Goal: Check status: Check status

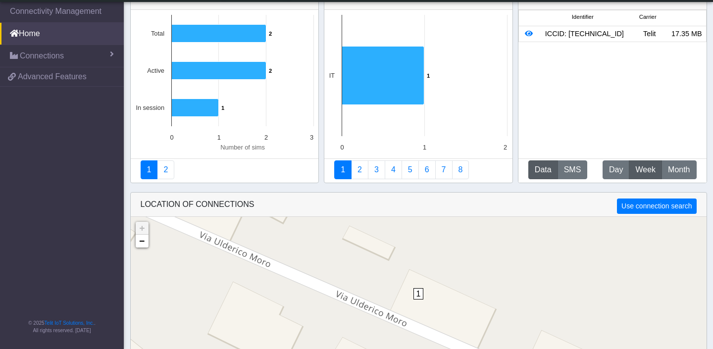
scroll to position [24, 0]
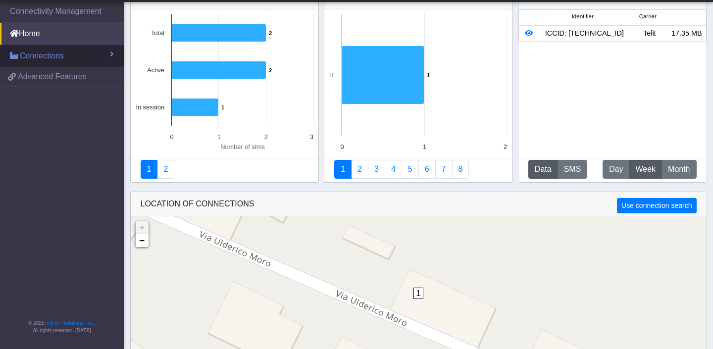
click at [71, 53] on link "Connections" at bounding box center [62, 56] width 124 height 22
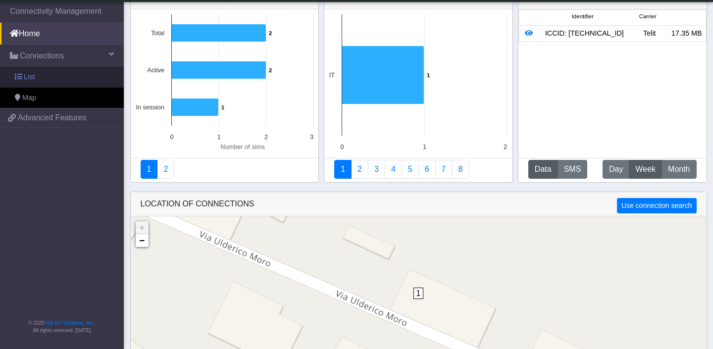
click at [53, 80] on link "List" at bounding box center [62, 77] width 124 height 21
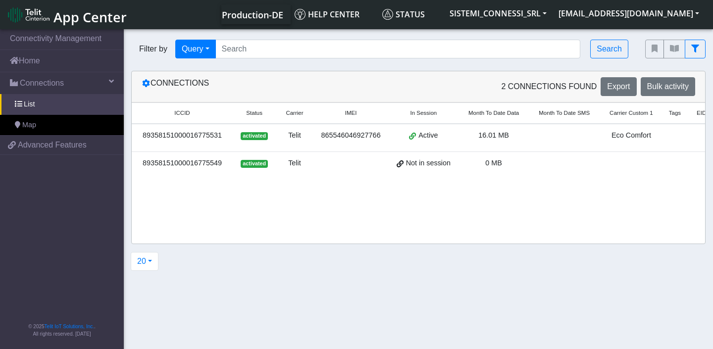
click at [438, 137] on span "Active" at bounding box center [427, 135] width 19 height 11
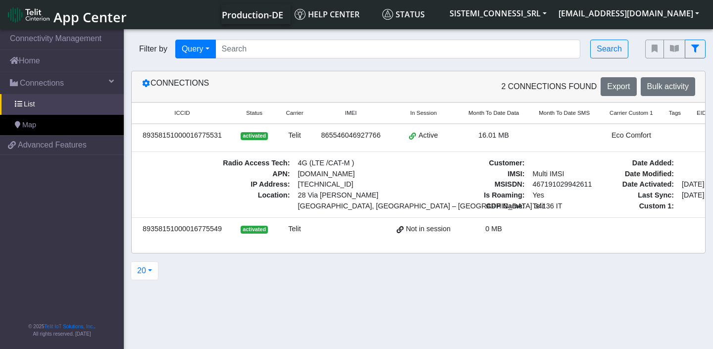
scroll to position [0, 70]
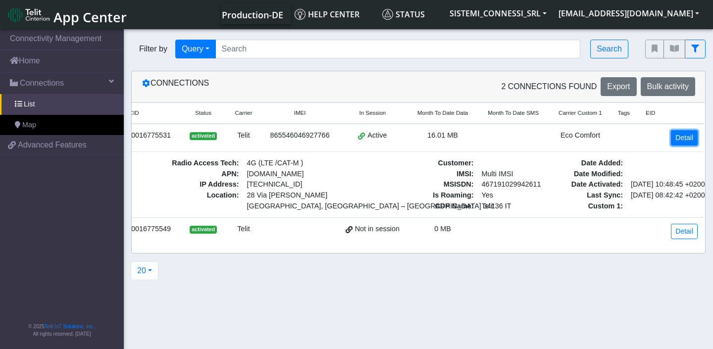
click at [686, 140] on link "Detail" at bounding box center [684, 137] width 27 height 15
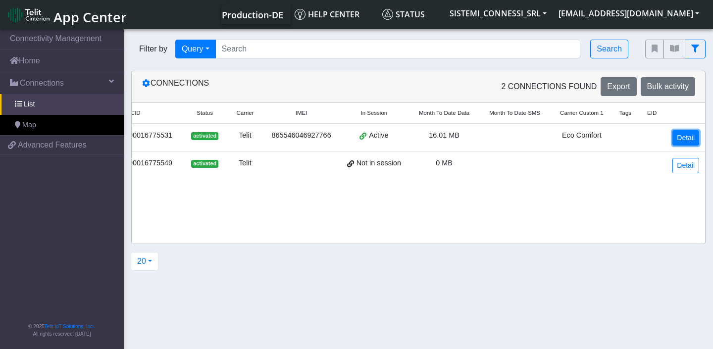
scroll to position [0, 69]
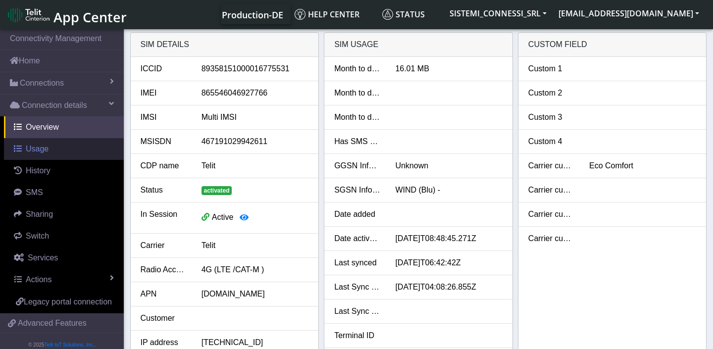
click at [39, 151] on span "Usage" at bounding box center [37, 149] width 23 height 8
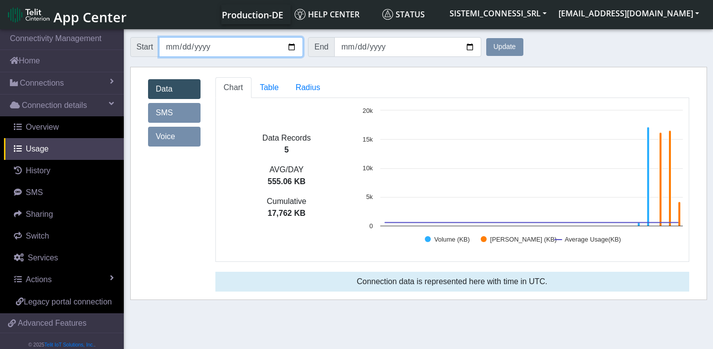
drag, startPoint x: 177, startPoint y: 46, endPoint x: 163, endPoint y: 46, distance: 13.4
click at [163, 46] on input "[DATE]" at bounding box center [231, 47] width 144 height 20
click at [498, 50] on button "Update" at bounding box center [504, 47] width 37 height 18
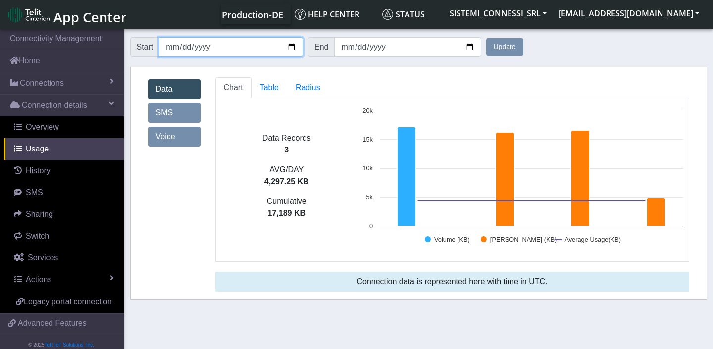
click at [291, 43] on input "[DATE]" at bounding box center [231, 47] width 144 height 20
click at [503, 48] on button "Update" at bounding box center [504, 47] width 37 height 18
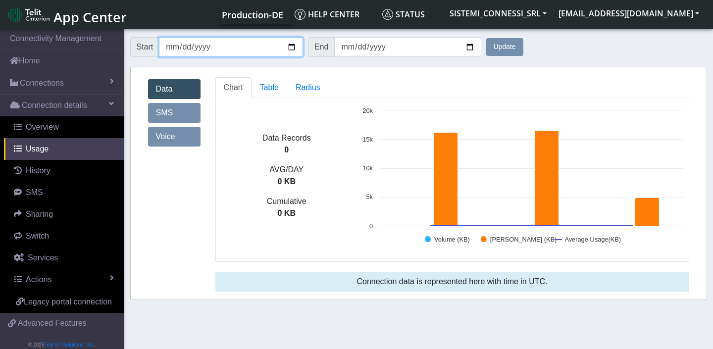
click at [292, 48] on input "[DATE]" at bounding box center [231, 47] width 144 height 20
type input "[DATE]"
click at [509, 49] on button "Update" at bounding box center [504, 47] width 37 height 18
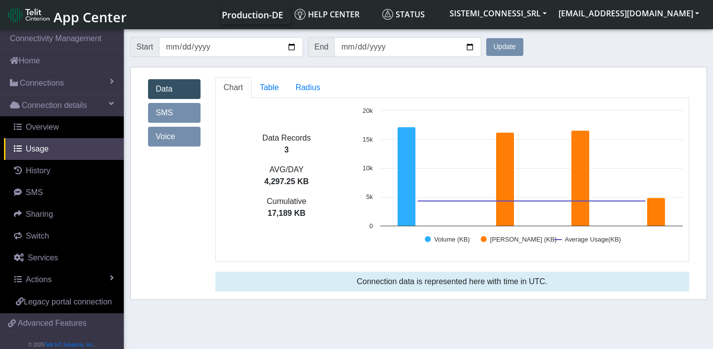
click at [627, 47] on form "Start [DATE] End [DATE] Update" at bounding box center [418, 47] width 577 height 30
click at [596, 51] on form "Start [DATE] End [DATE] Update" at bounding box center [418, 47] width 577 height 30
click at [310, 93] on link "Radius" at bounding box center [308, 87] width 42 height 21
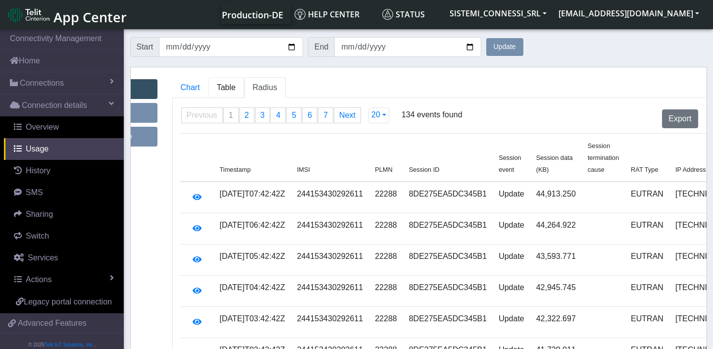
click at [236, 86] on span "Table" at bounding box center [226, 87] width 19 height 8
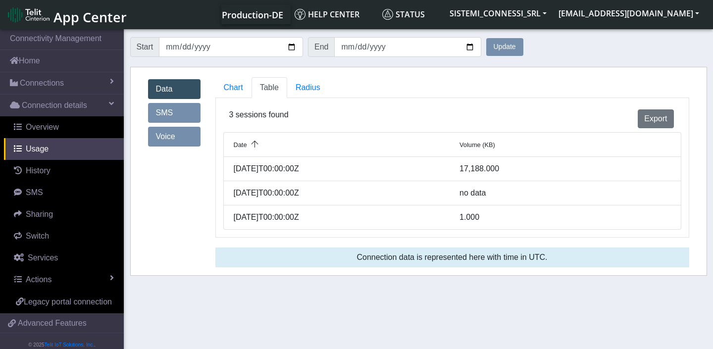
scroll to position [3, 0]
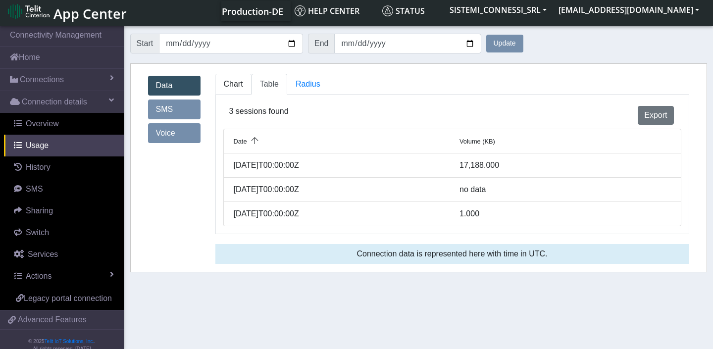
click at [235, 84] on span "Chart" at bounding box center [233, 84] width 19 height 8
